Goal: Navigation & Orientation: Find specific page/section

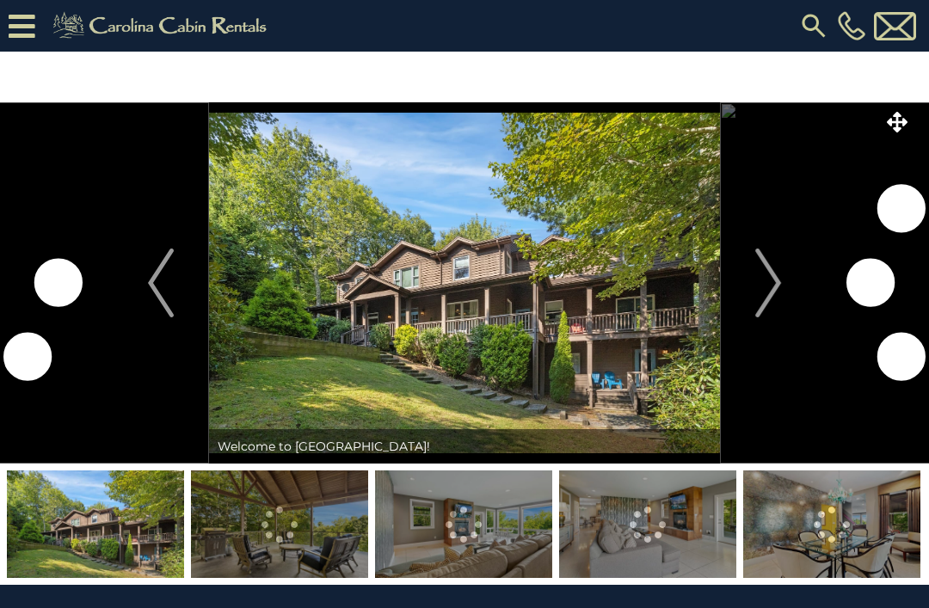
click at [765, 285] on img "Next" at bounding box center [768, 283] width 26 height 69
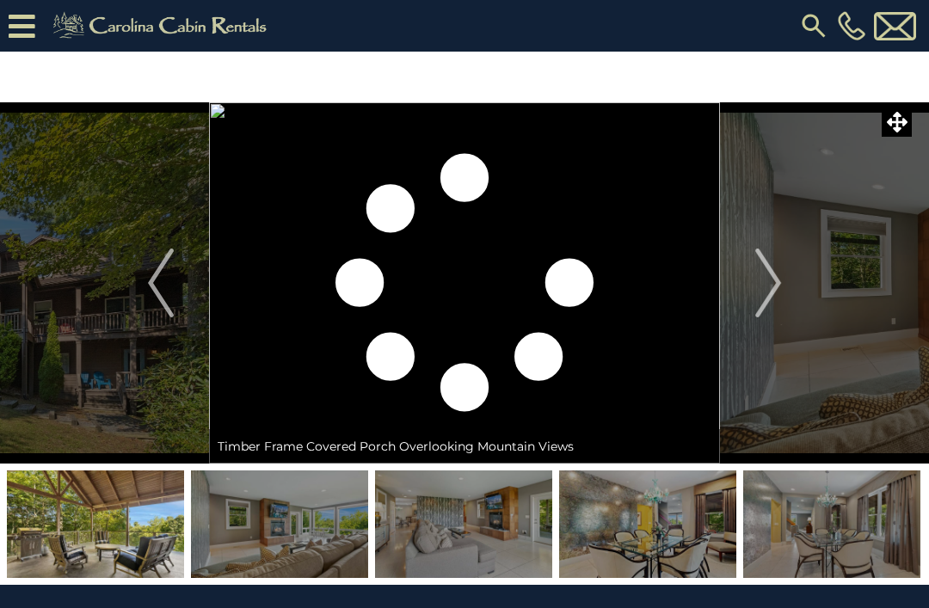
click at [765, 280] on img "Next" at bounding box center [768, 283] width 26 height 69
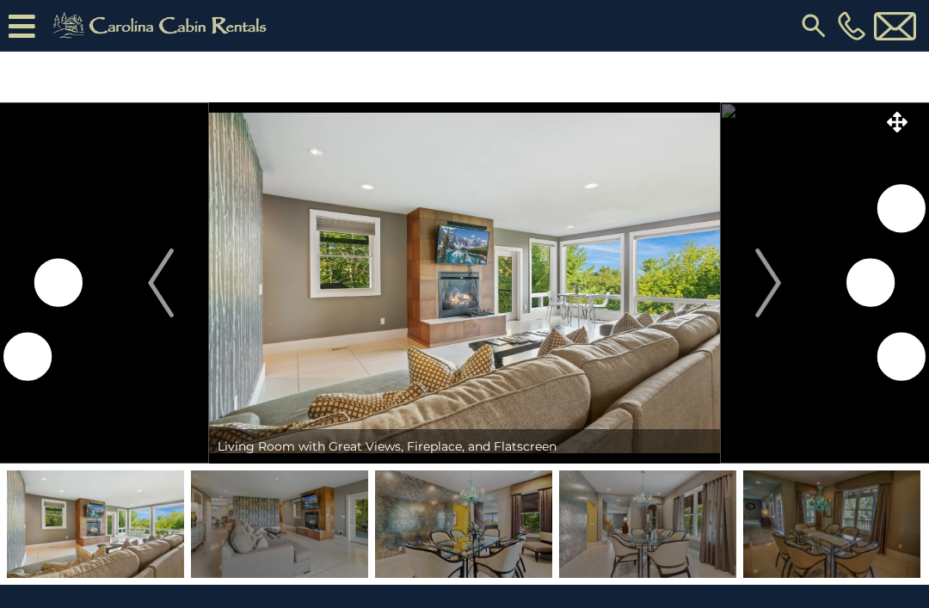
click at [772, 278] on img "Next" at bounding box center [768, 283] width 26 height 69
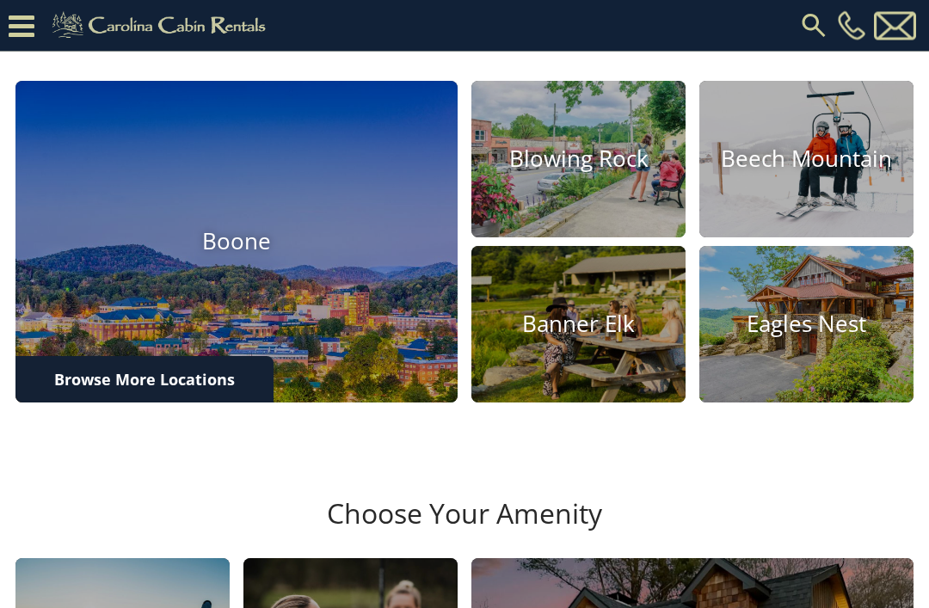
scroll to position [487, 0]
click at [123, 283] on img at bounding box center [236, 242] width 442 height 322
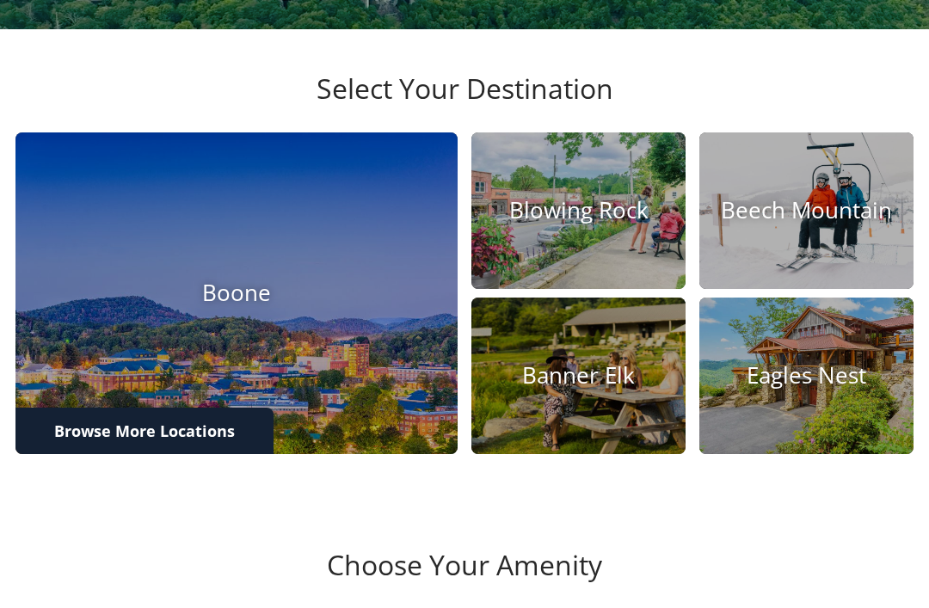
scroll to position [542, 0]
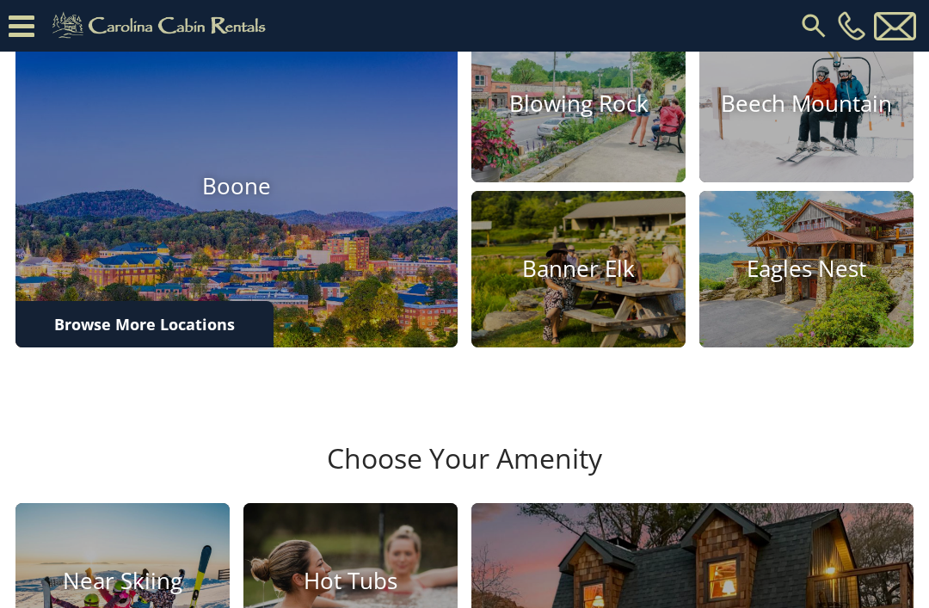
click at [600, 310] on img at bounding box center [578, 269] width 214 height 157
click at [148, 215] on img at bounding box center [236, 187] width 442 height 322
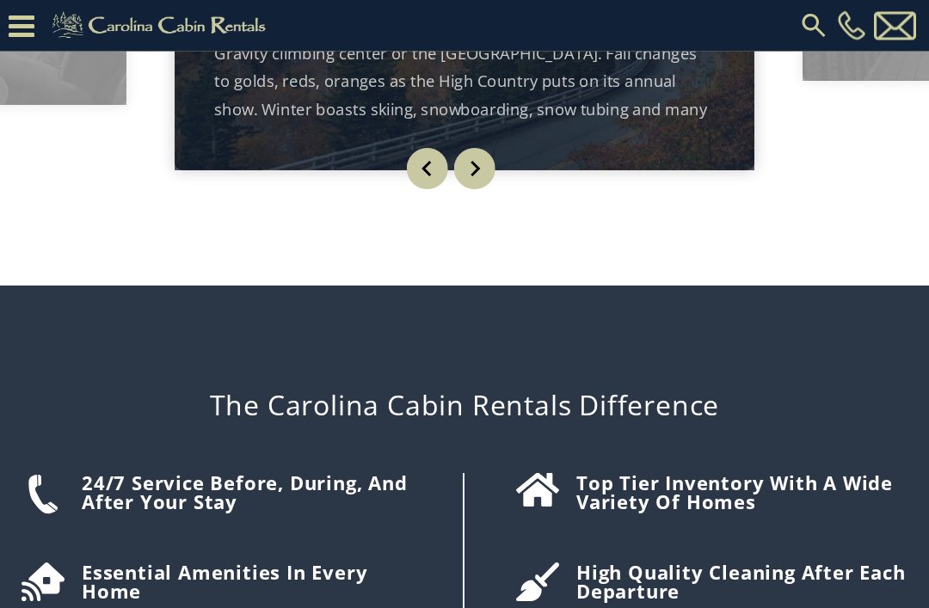
scroll to position [1575, 0]
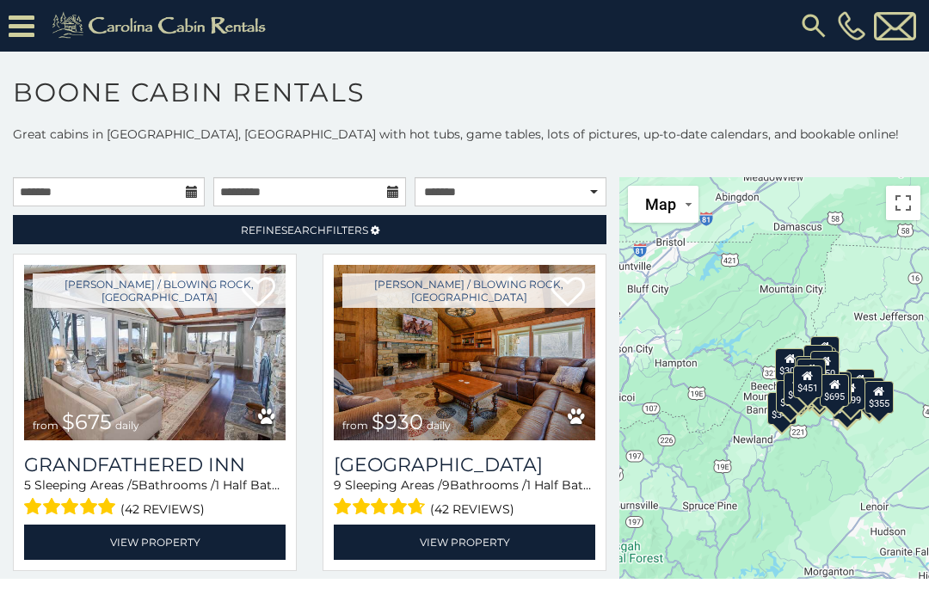
scroll to position [27, 0]
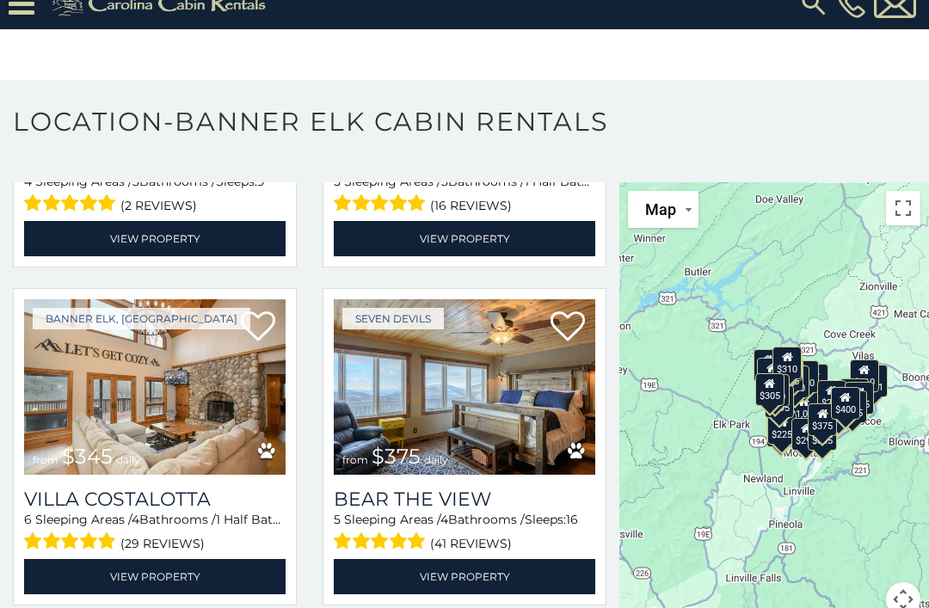
scroll to position [3421, 0]
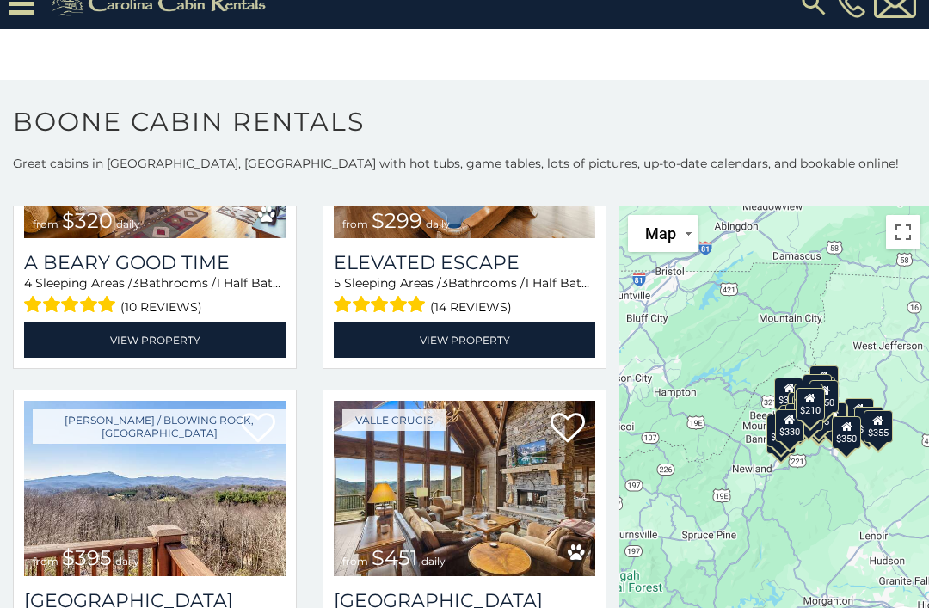
scroll to position [3375, 0]
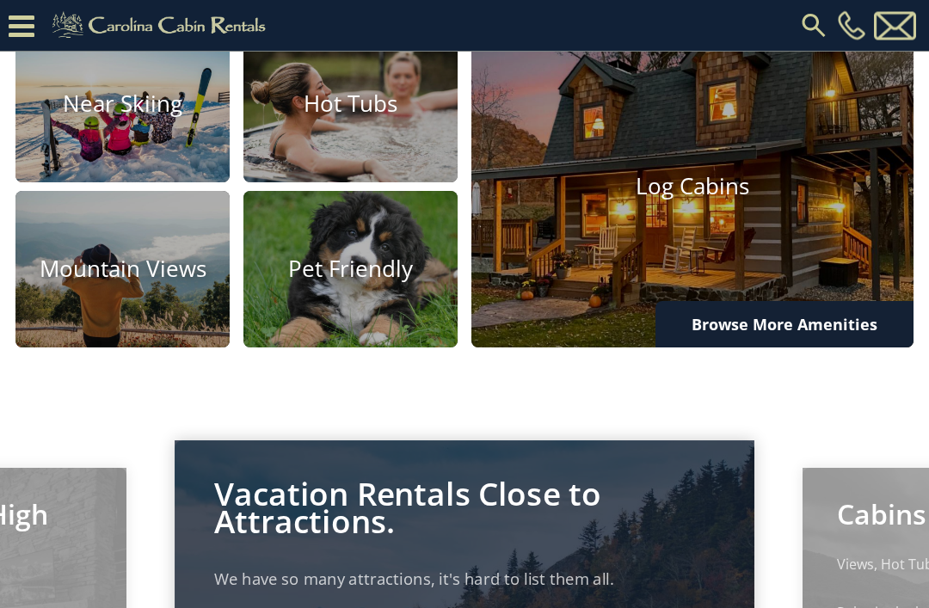
scroll to position [1019, 0]
click at [182, 348] on img at bounding box center [122, 269] width 214 height 157
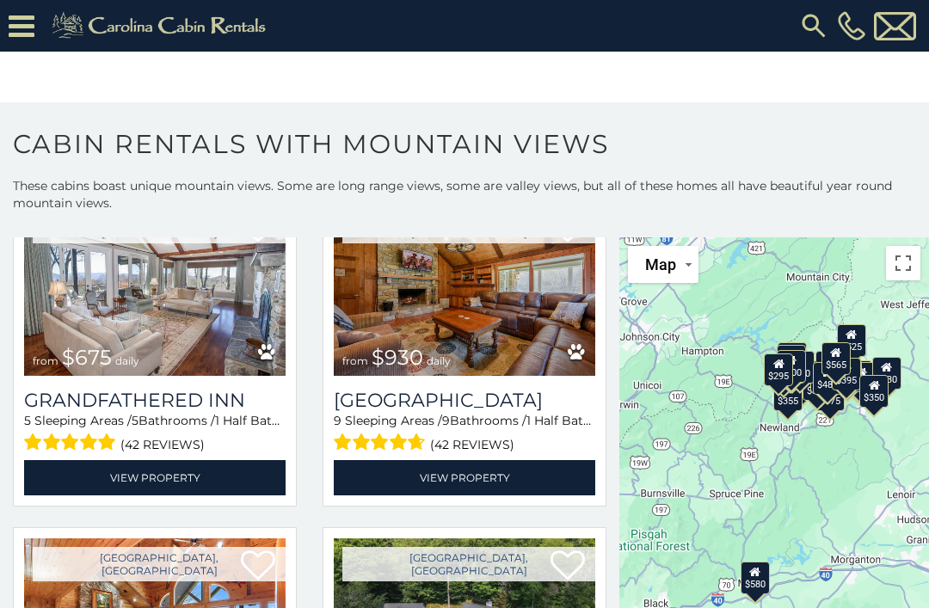
scroll to position [3502, 0]
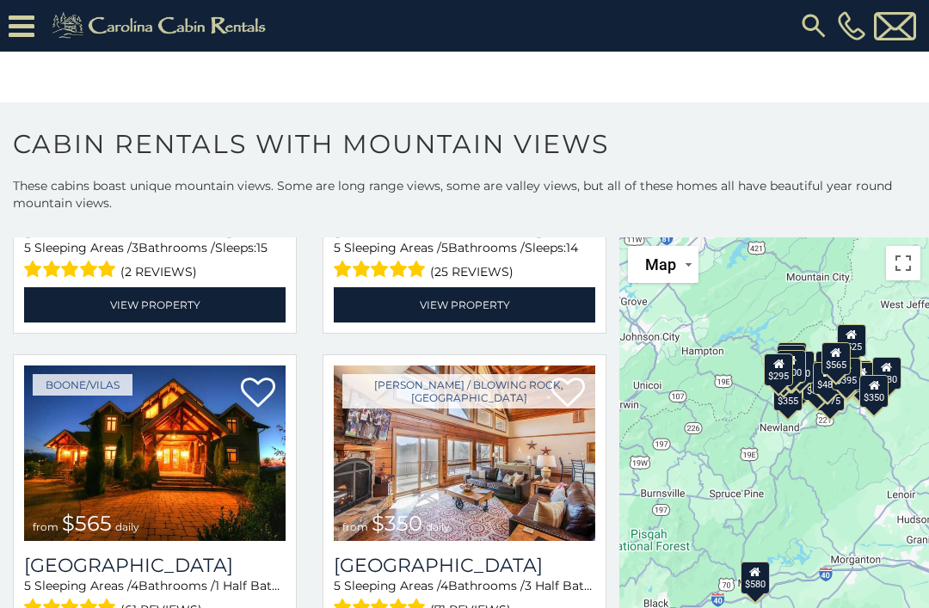
scroll to position [4694, 0]
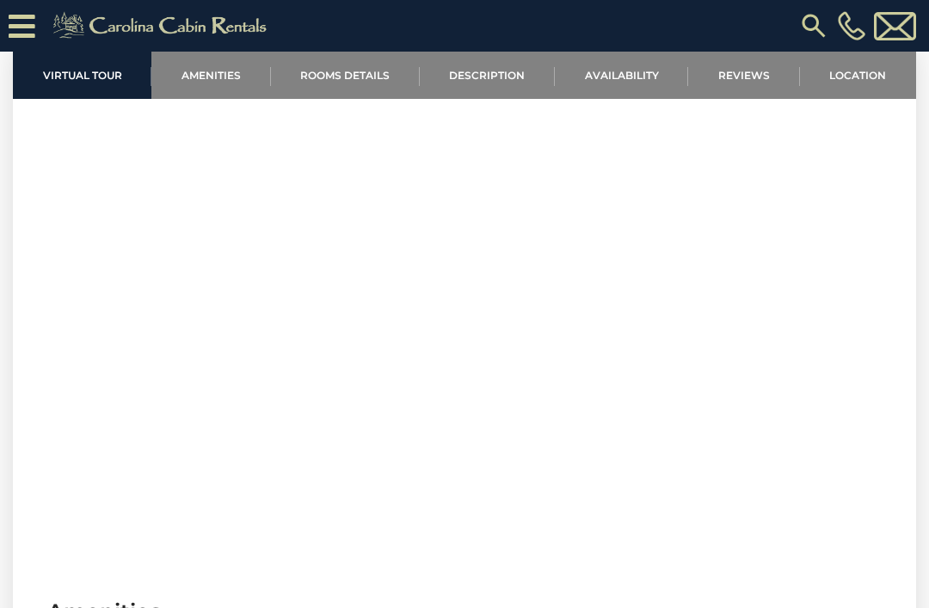
scroll to position [637, 0]
